Goal: Task Accomplishment & Management: Use online tool/utility

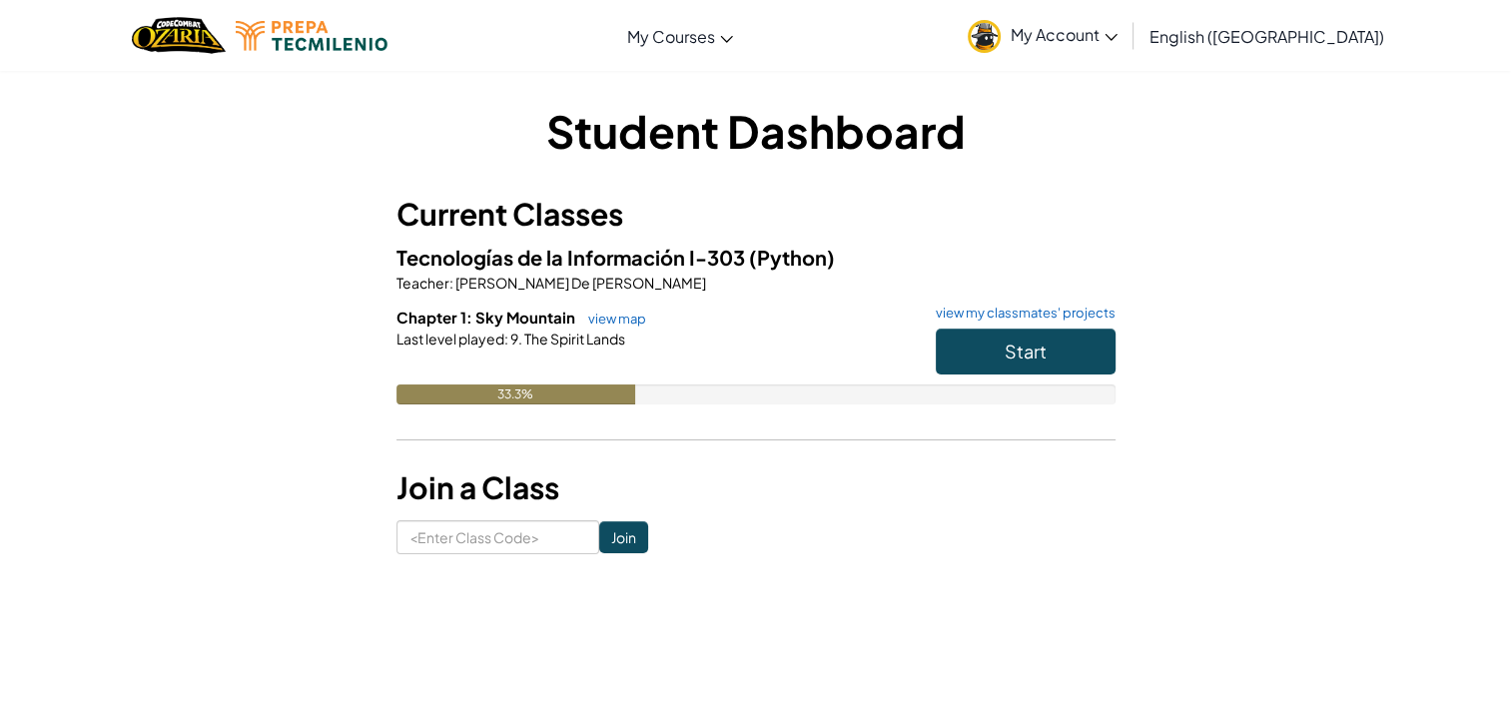
click at [1170, 248] on div "Student Dashboard Current Classes Tecnologías de la Información I-303 (Python) …" at bounding box center [756, 327] width 1168 height 454
click at [629, 320] on link "view map" at bounding box center [612, 319] width 68 height 16
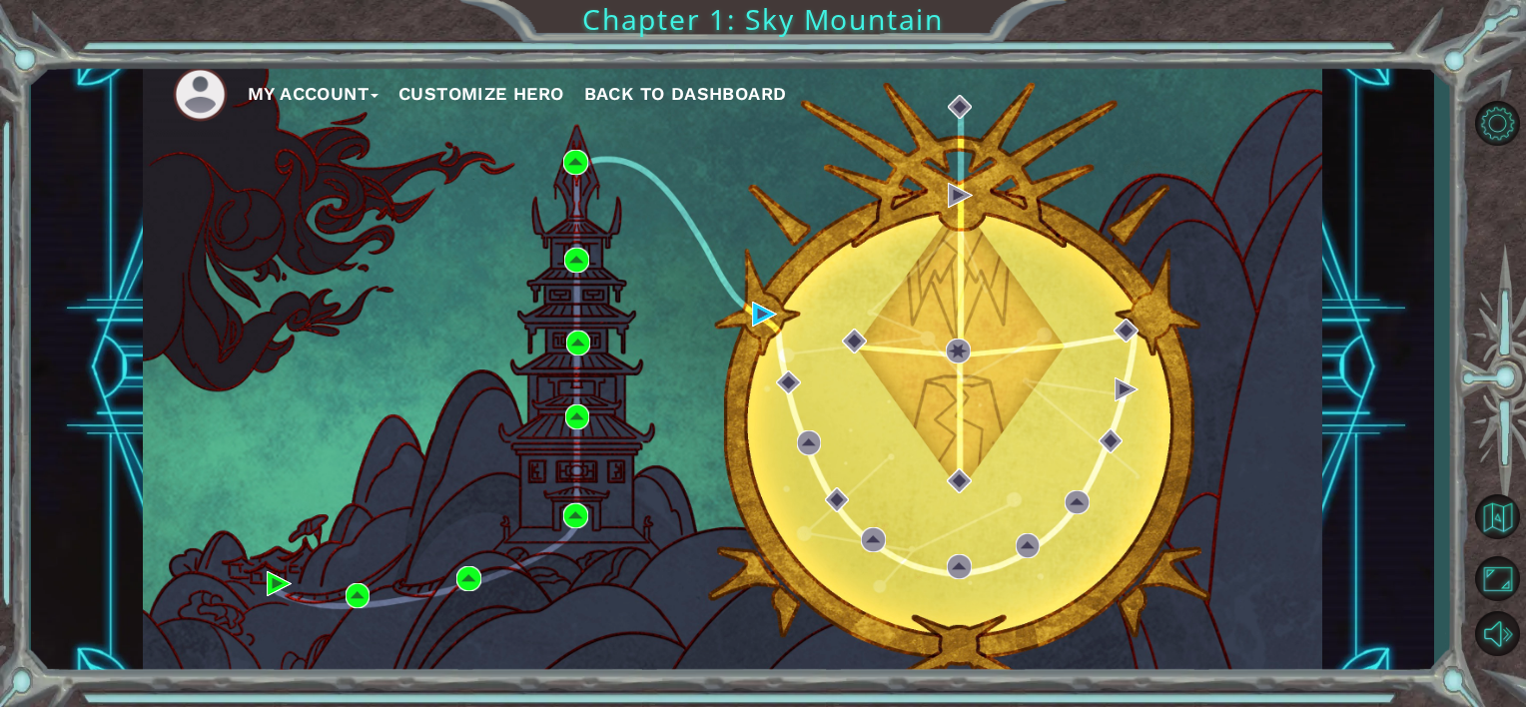
click at [649, 470] on div "My Account Customize Hero Back to Dashboard" at bounding box center [732, 368] width 1179 height 622
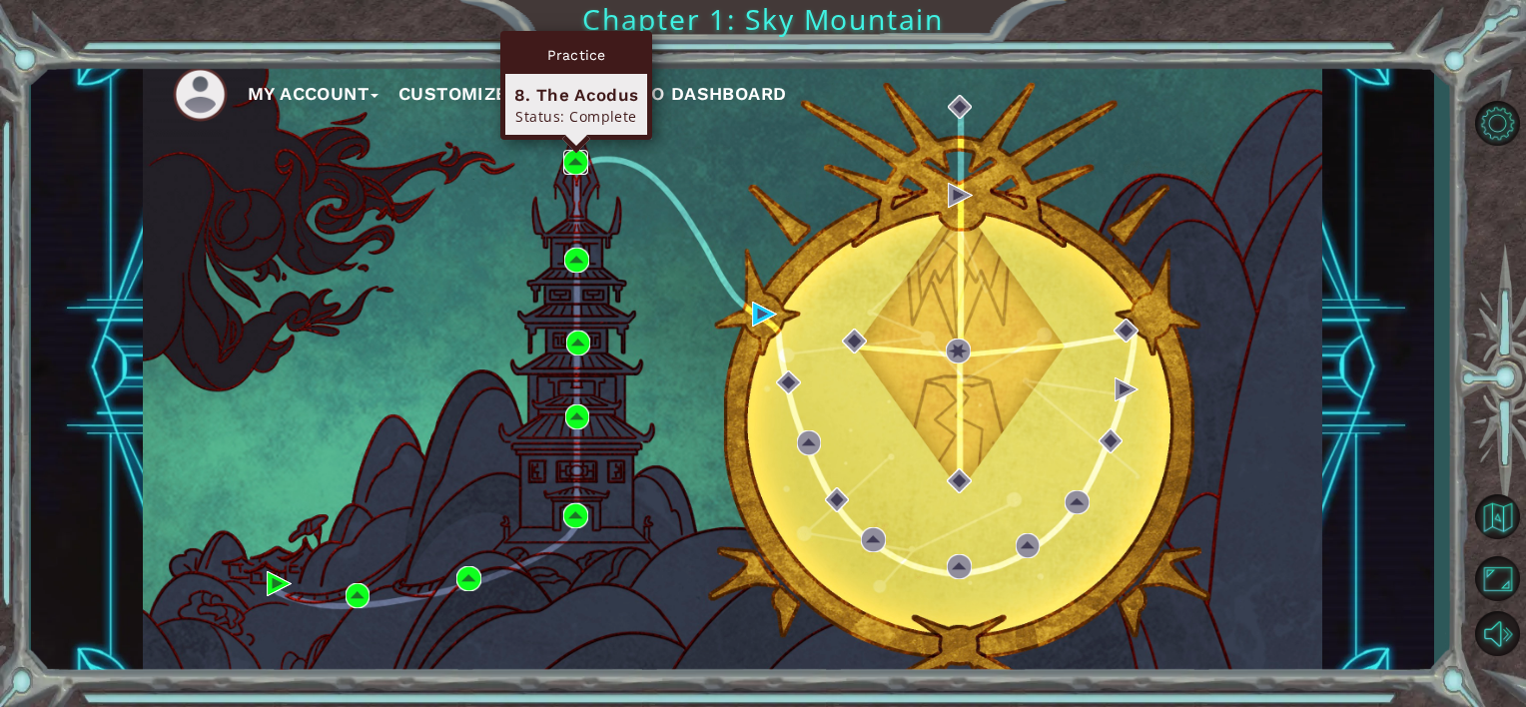
click at [583, 164] on img at bounding box center [575, 162] width 25 height 25
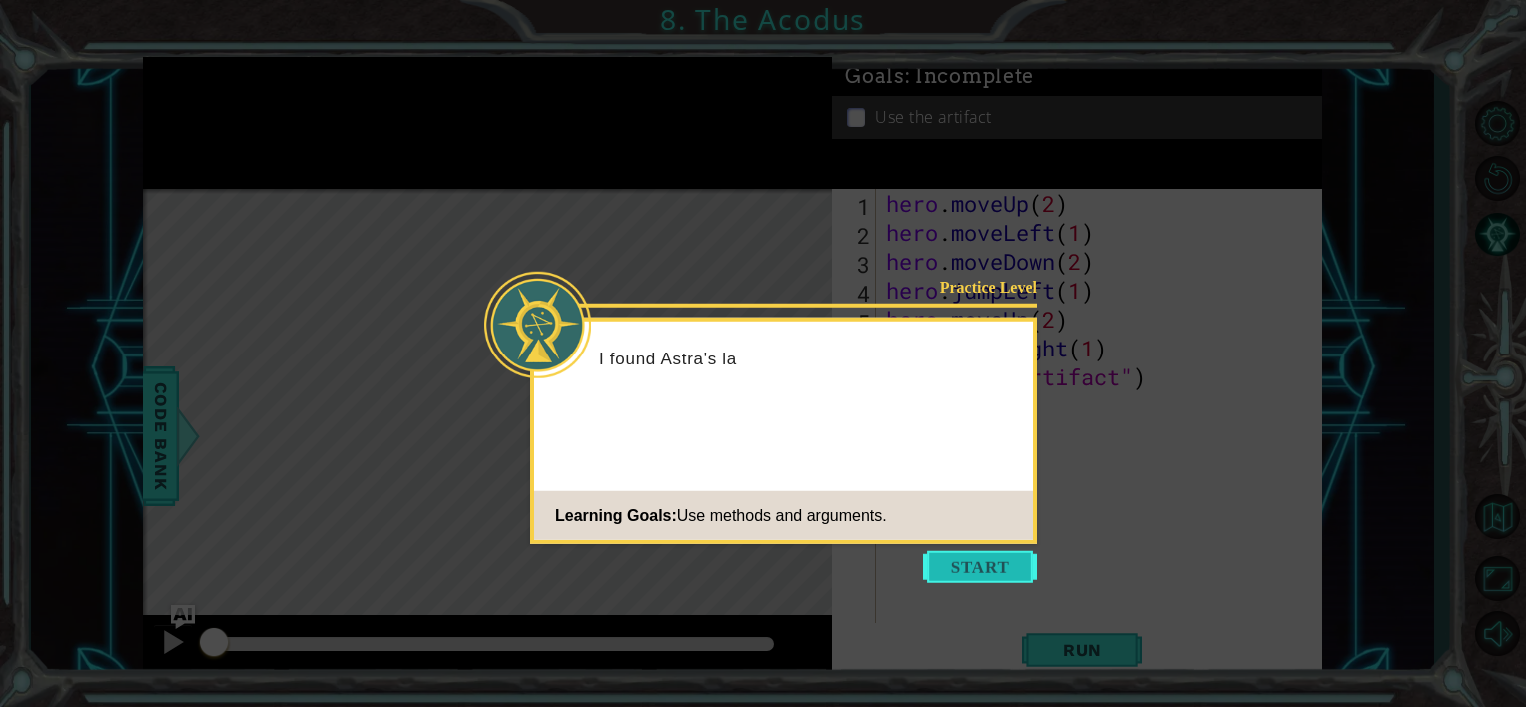
click at [1012, 565] on button "Start" at bounding box center [980, 567] width 114 height 32
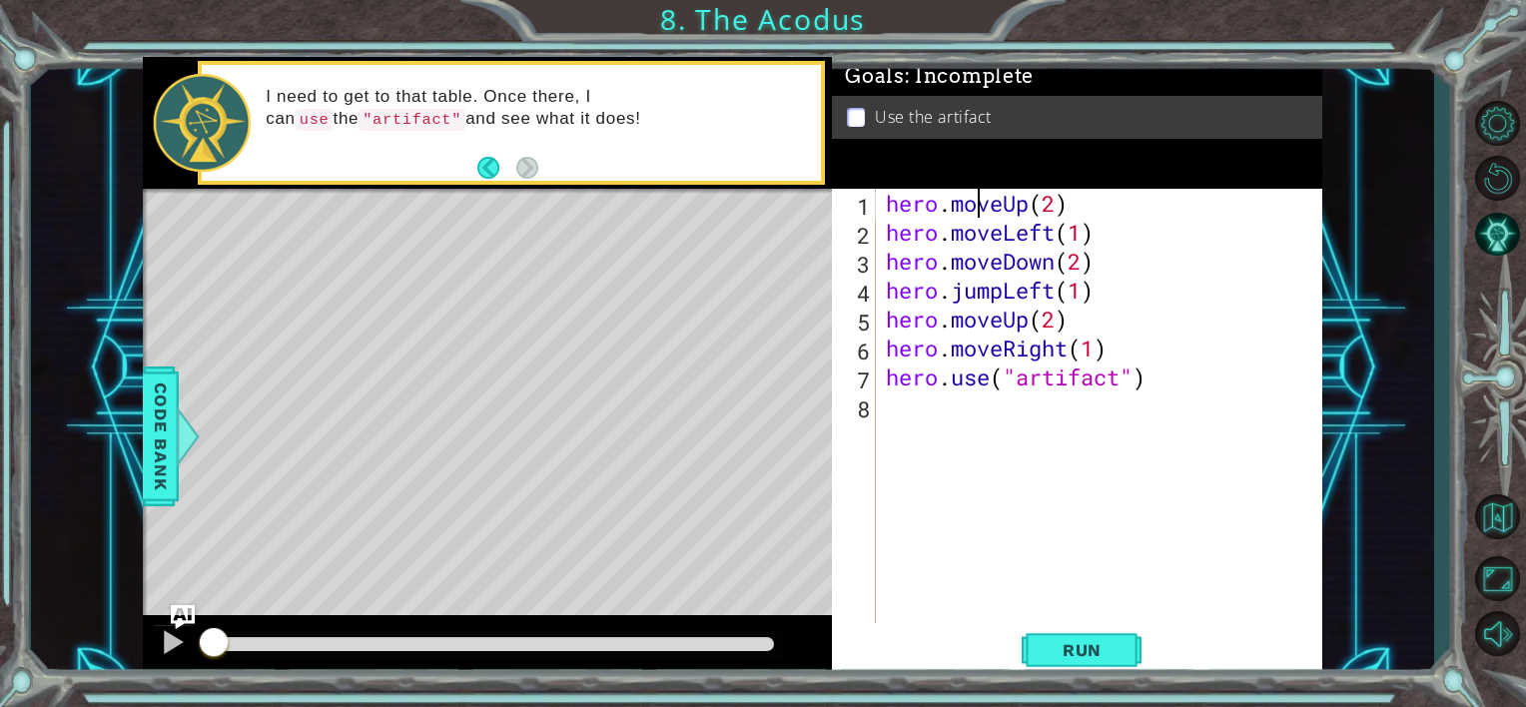
click at [978, 211] on div "hero . moveUp ( 2 ) hero . moveLeft ( 1 ) hero . moveDown ( 2 ) hero . jumpLeft…" at bounding box center [1104, 435] width 445 height 492
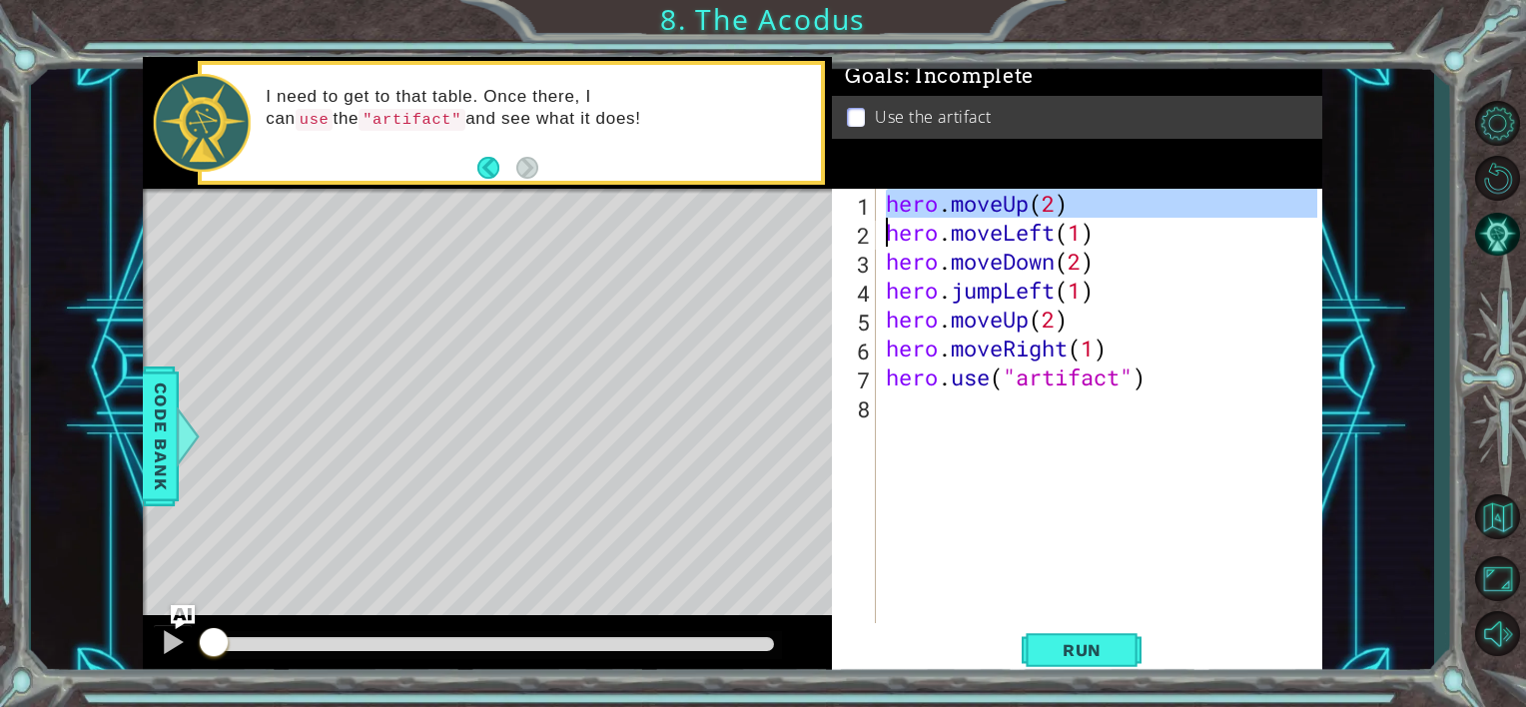
click at [1038, 244] on div "hero . moveUp ( 2 ) hero . moveLeft ( 1 ) hero . moveDown ( 2 ) hero . jumpLeft…" at bounding box center [1104, 435] width 445 height 492
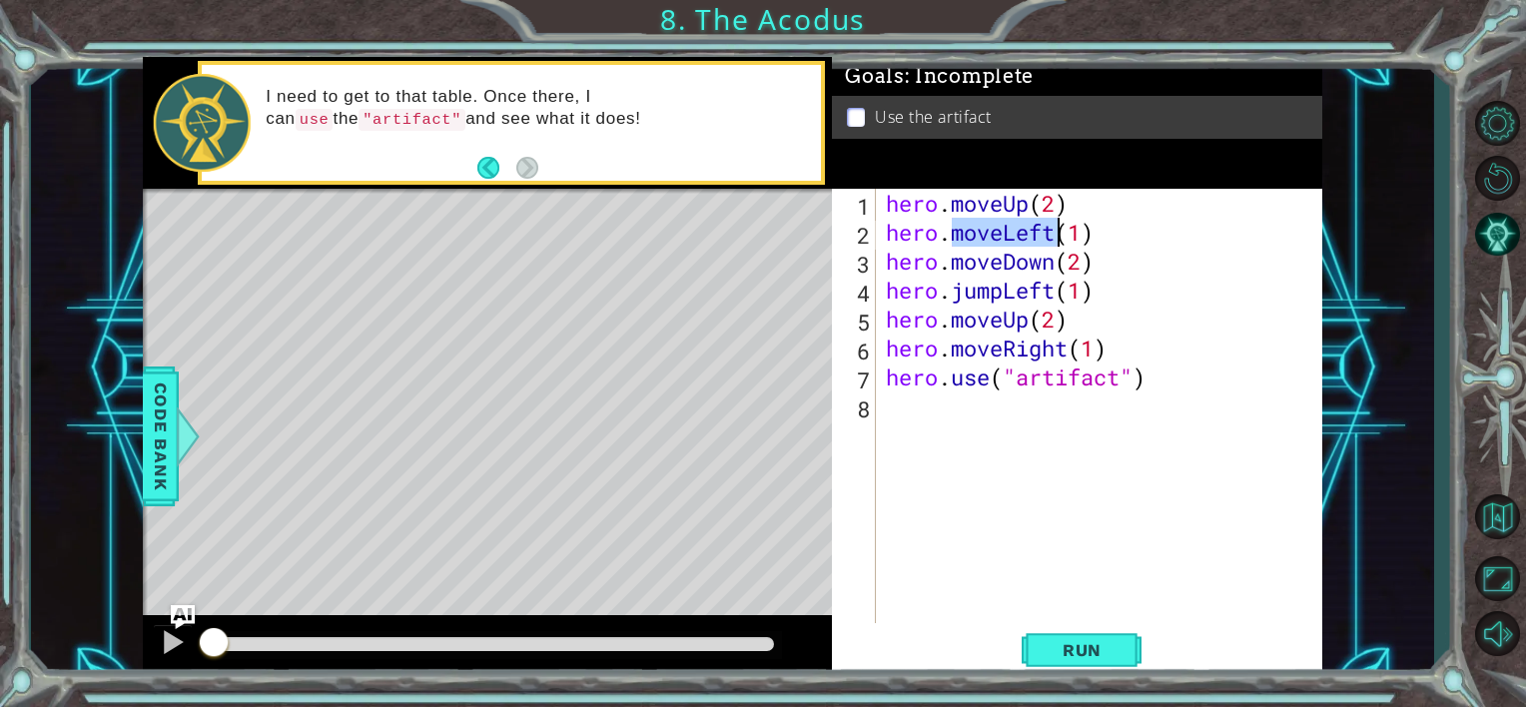
click at [1038, 244] on div "hero . moveUp ( 2 ) hero . moveLeft ( 1 ) hero . moveDown ( 2 ) hero . jumpLeft…" at bounding box center [1104, 435] width 445 height 492
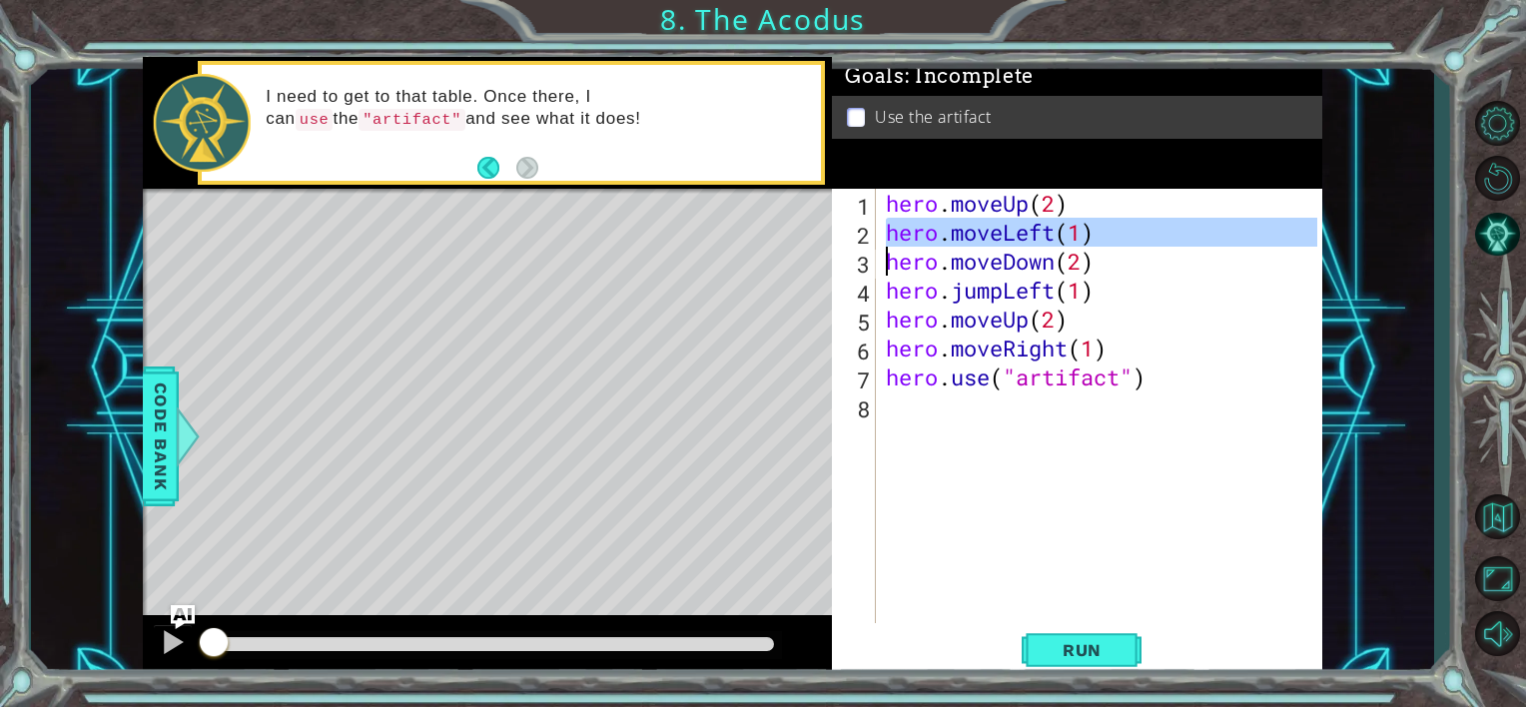
click at [1012, 271] on div "hero . moveUp ( 2 ) hero . moveLeft ( 1 ) hero . moveDown ( 2 ) hero . jumpLeft…" at bounding box center [1104, 435] width 445 height 492
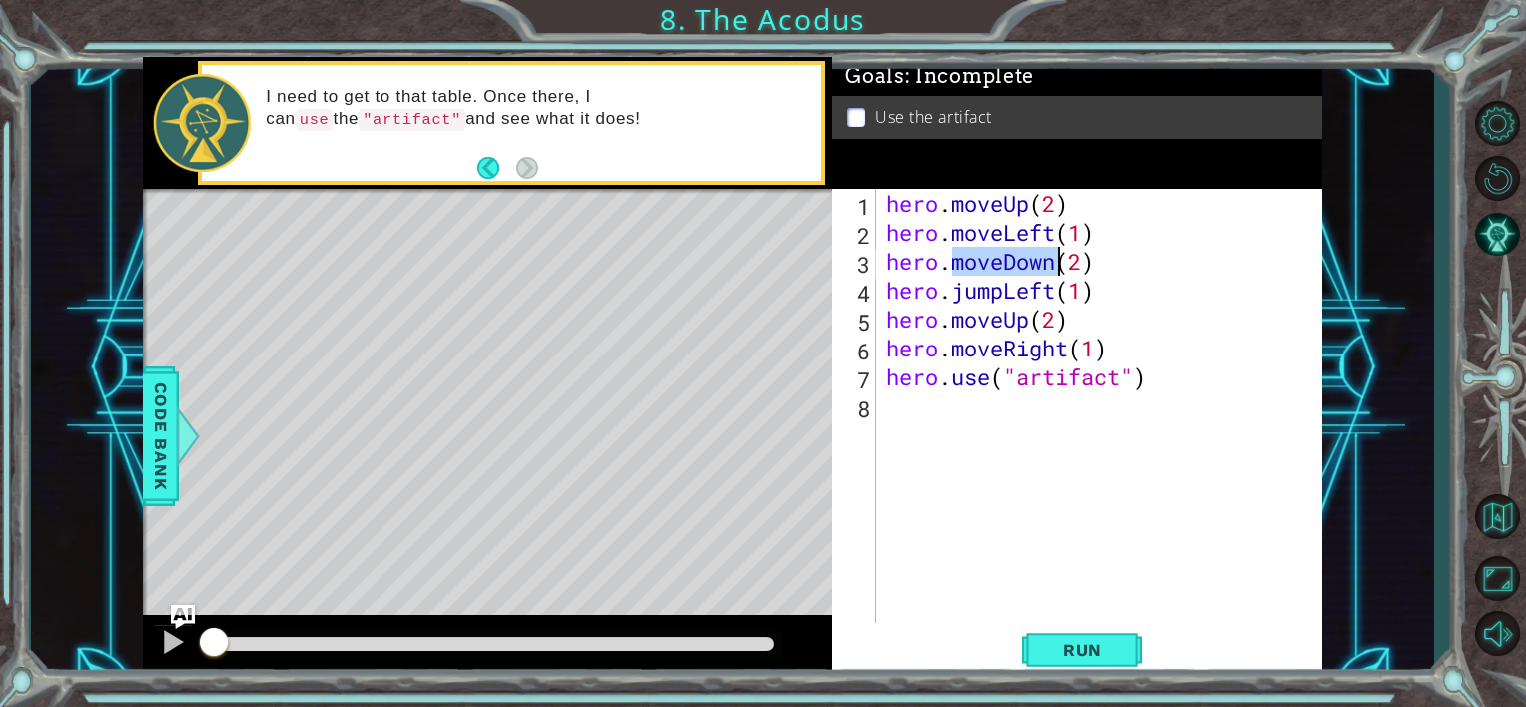
click at [1012, 271] on div "hero . moveUp ( 2 ) hero . moveLeft ( 1 ) hero . moveDown ( 2 ) hero . jumpLeft…" at bounding box center [1104, 435] width 445 height 492
click at [977, 300] on div "hero . moveUp ( 2 ) hero . moveLeft ( 1 ) hero . moveDown ( 2 ) hero . jumpLeft…" at bounding box center [1104, 435] width 445 height 492
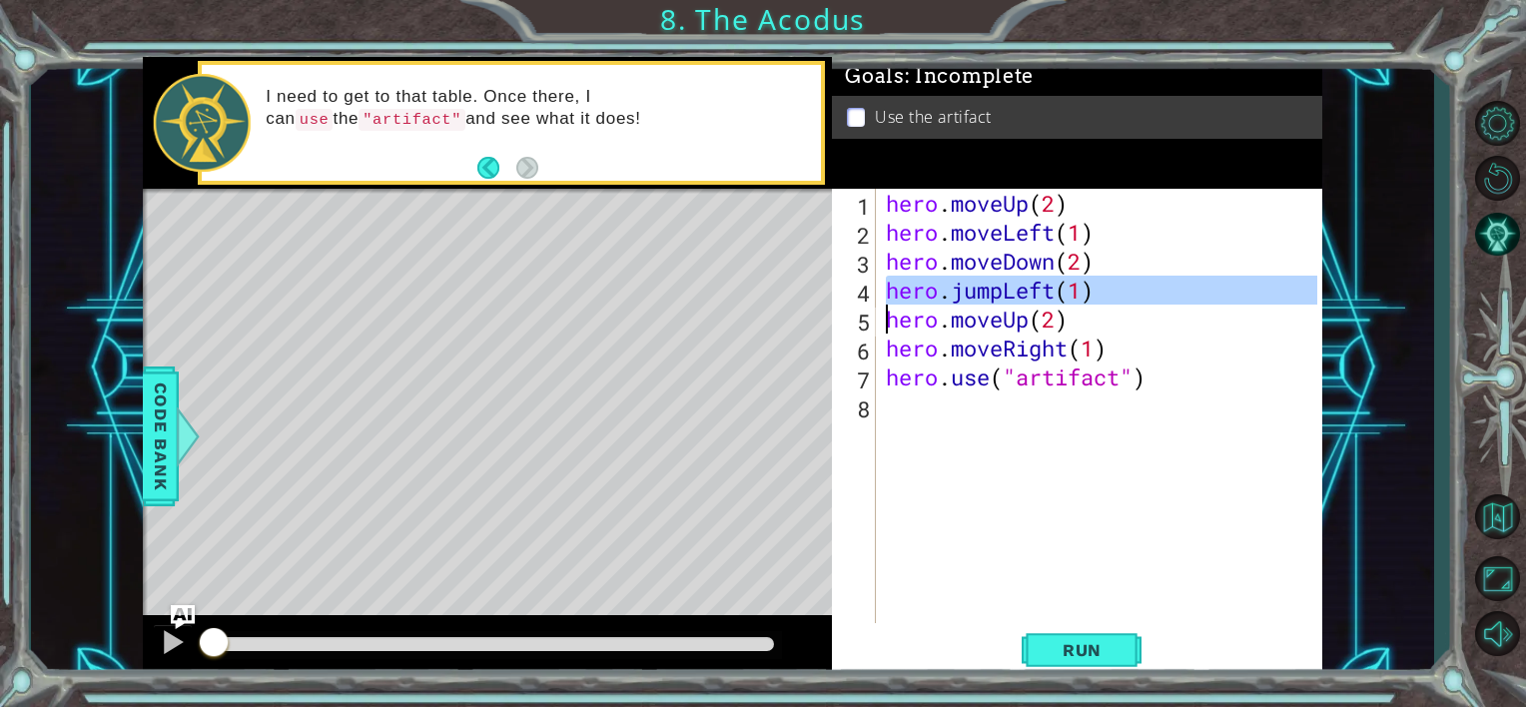
click at [986, 328] on div "hero . moveUp ( 2 ) hero . moveLeft ( 1 ) hero . moveDown ( 2 ) hero . jumpLeft…" at bounding box center [1104, 435] width 445 height 492
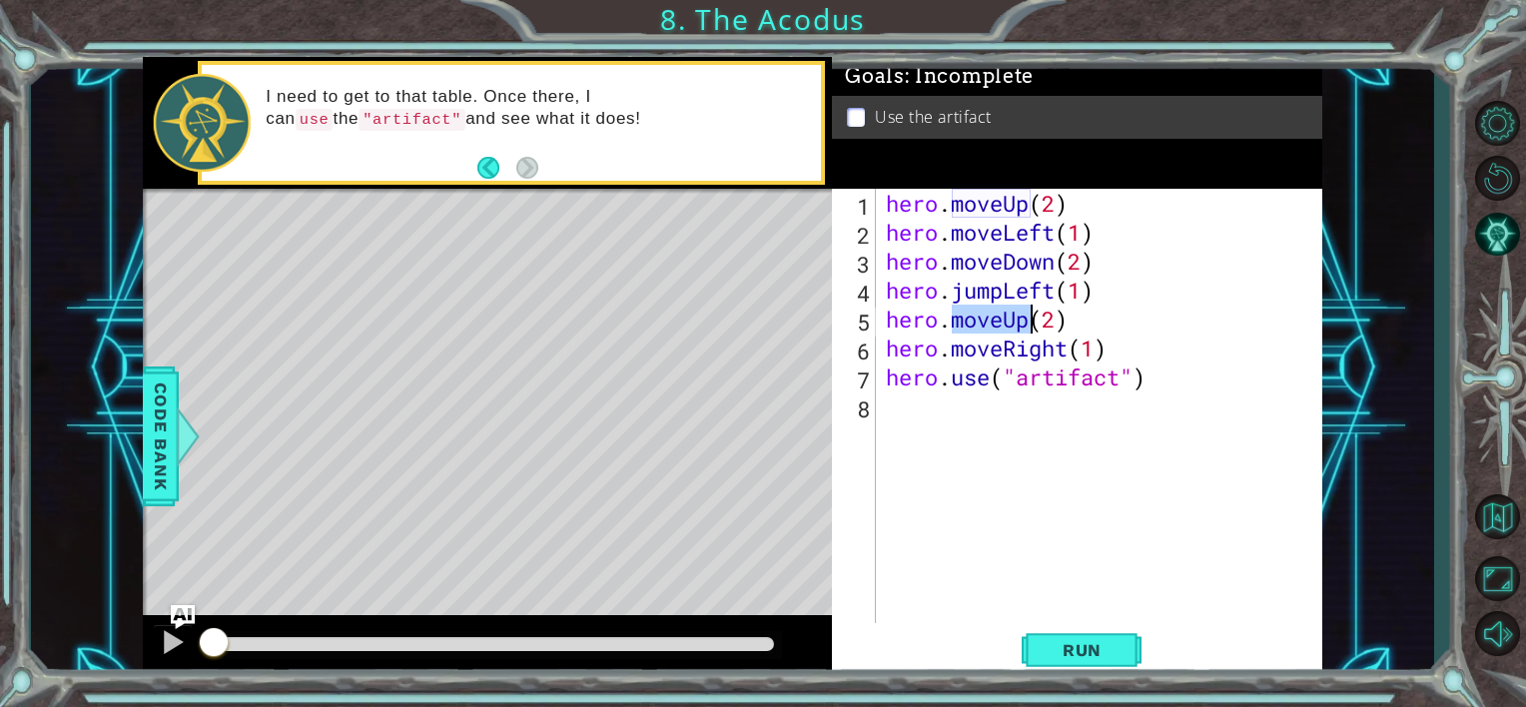
click at [986, 328] on div "hero . moveUp ( 2 ) hero . moveLeft ( 1 ) hero . moveDown ( 2 ) hero . jumpLeft…" at bounding box center [1104, 435] width 445 height 492
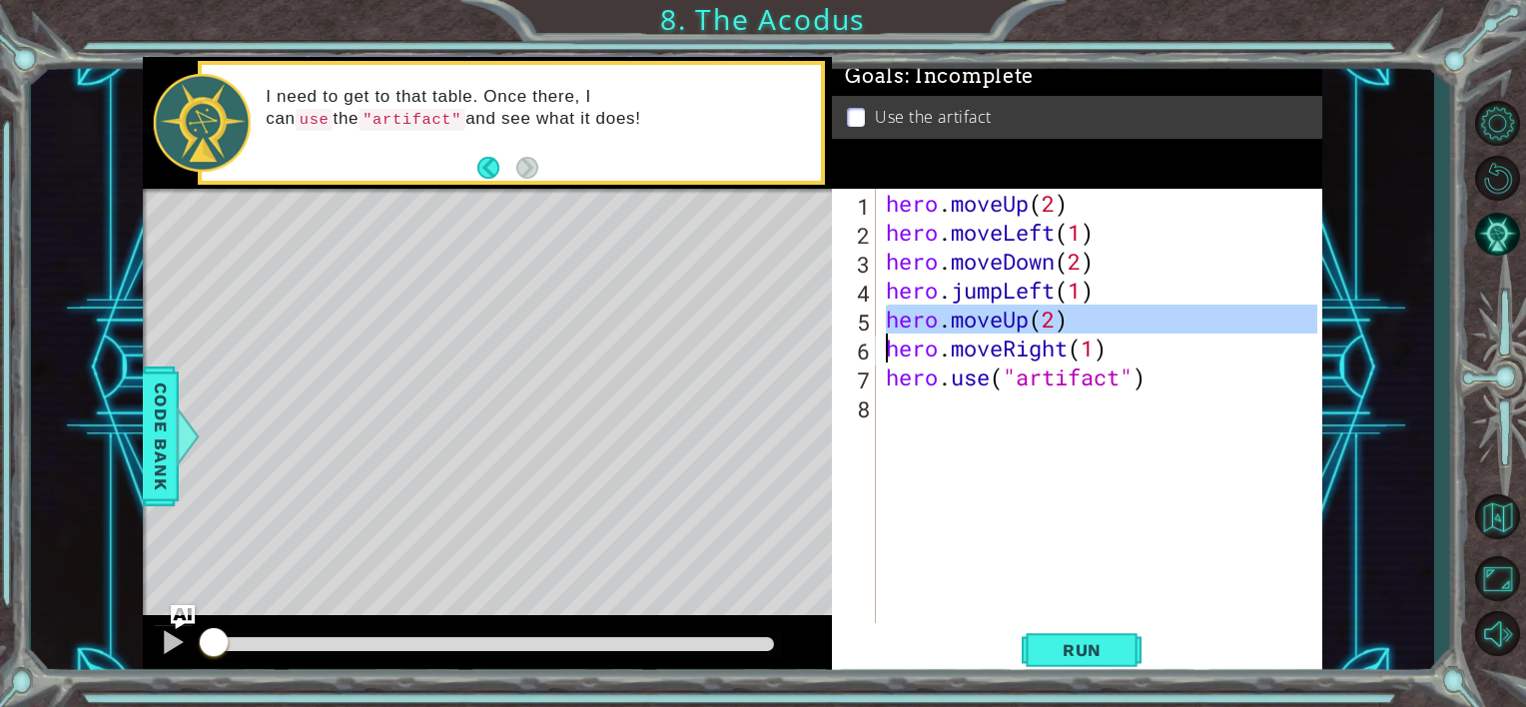
click at [987, 349] on div "hero . moveUp ( 2 ) hero . moveLeft ( 1 ) hero . moveDown ( 2 ) hero . jumpLeft…" at bounding box center [1104, 435] width 445 height 492
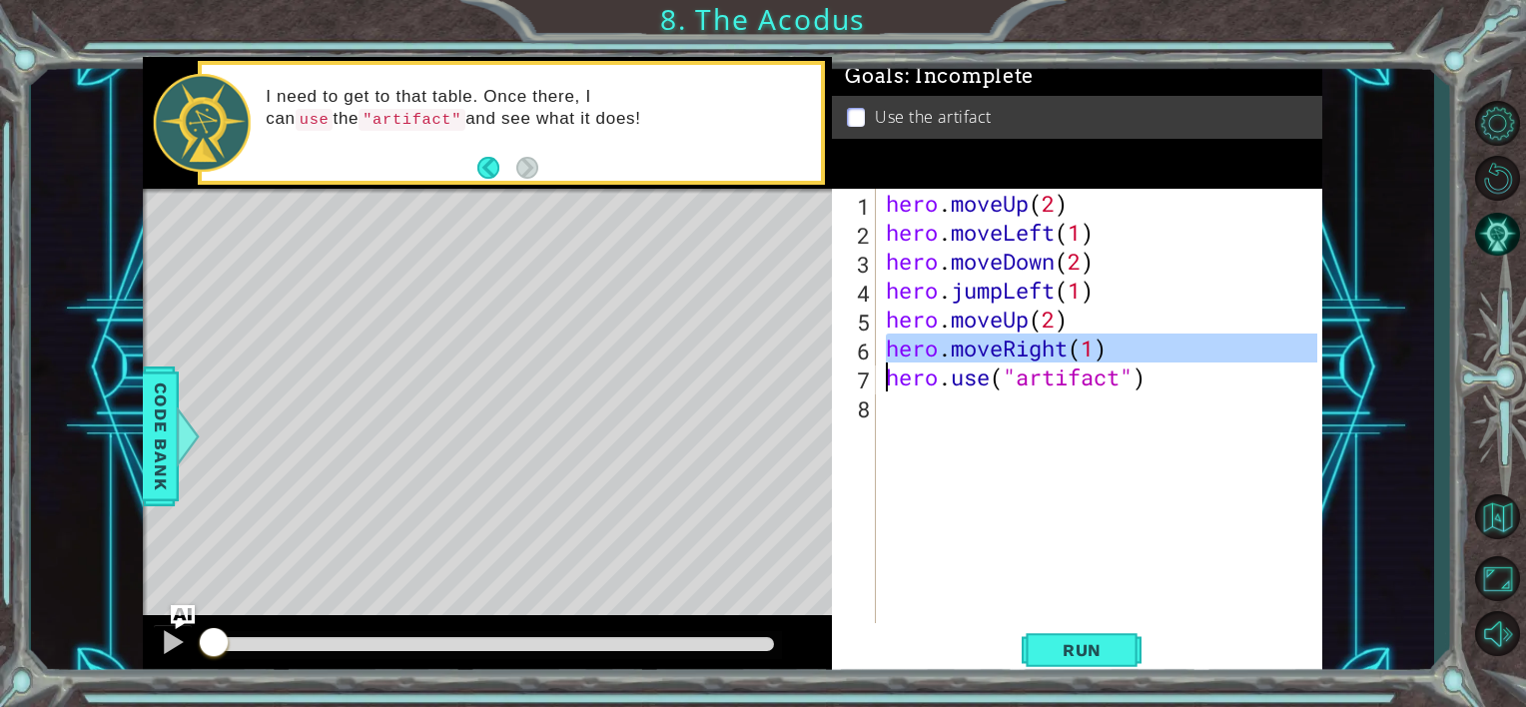
click at [987, 349] on div "hero . moveUp ( 2 ) hero . moveLeft ( 1 ) hero . moveDown ( 2 ) hero . jumpLeft…" at bounding box center [1104, 435] width 445 height 492
type textarea "hero.moveRight(1) hero.use("artifact")"
